Goal: Check status: Check status

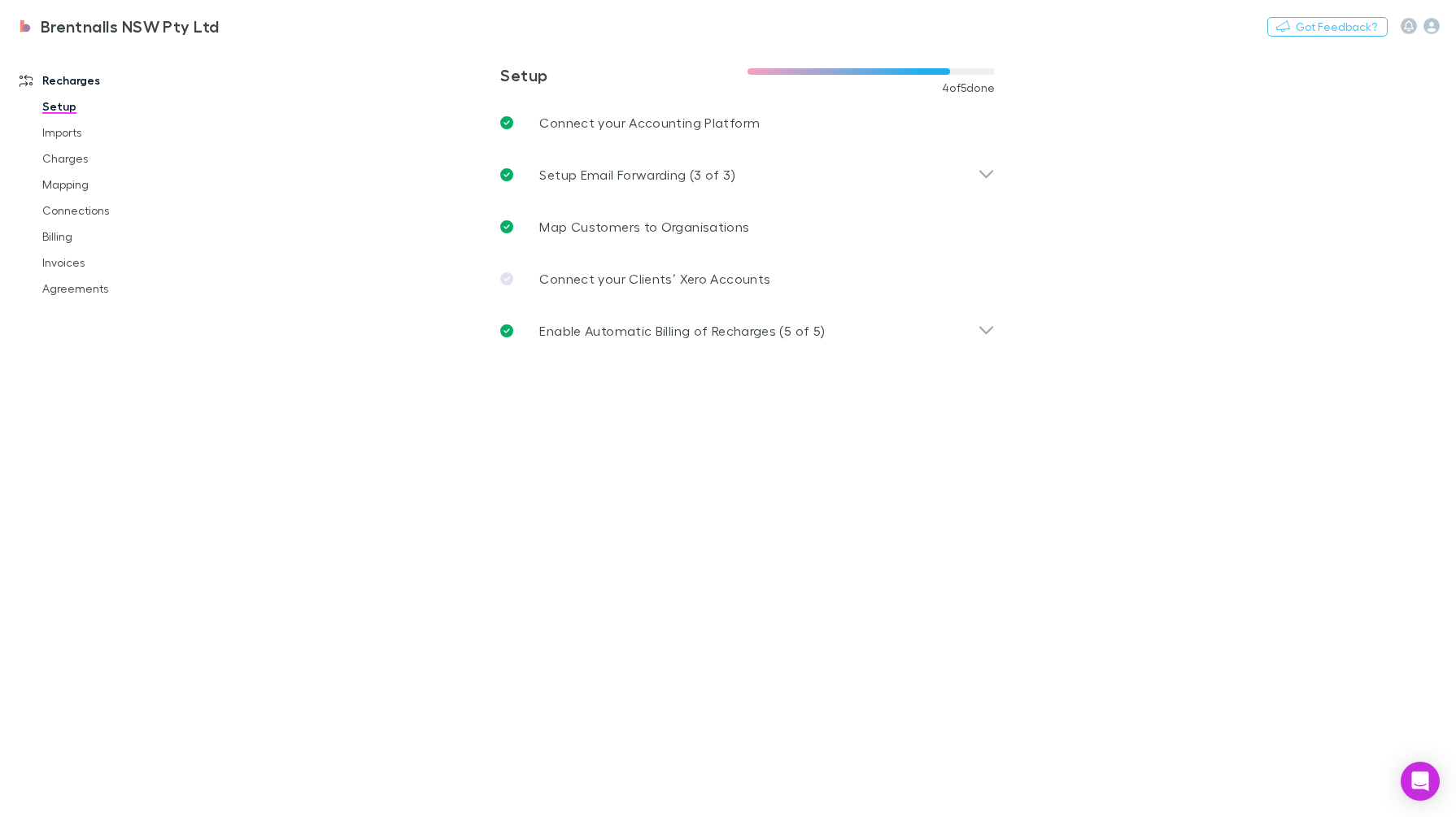
click at [75, 255] on link "Invoices" at bounding box center [124, 262] width 196 height 26
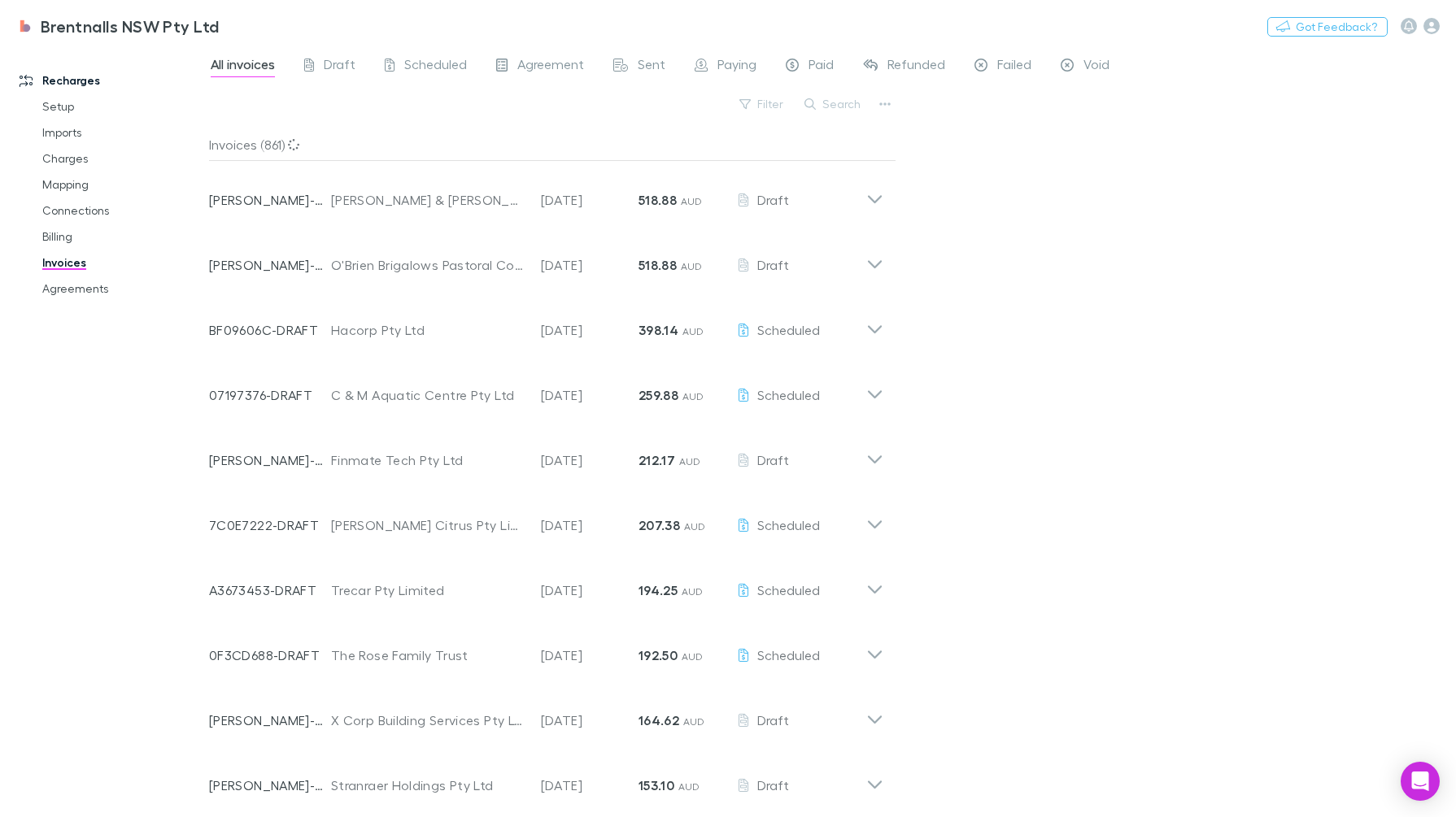
click at [848, 106] on button "Search" at bounding box center [833, 104] width 74 height 19
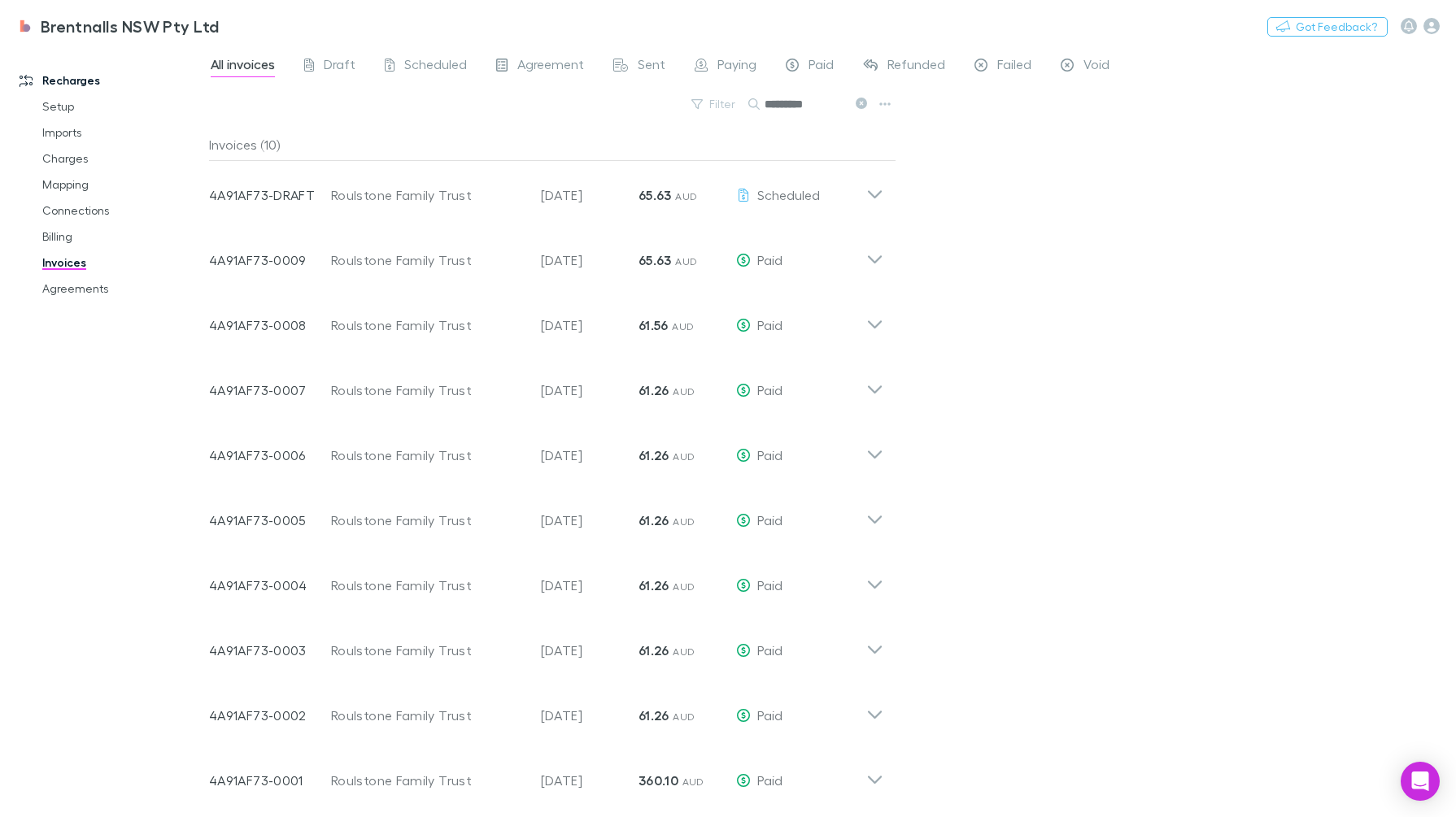
scroll to position [6, 0]
type input "*********"
